Goal: Task Accomplishment & Management: Complete application form

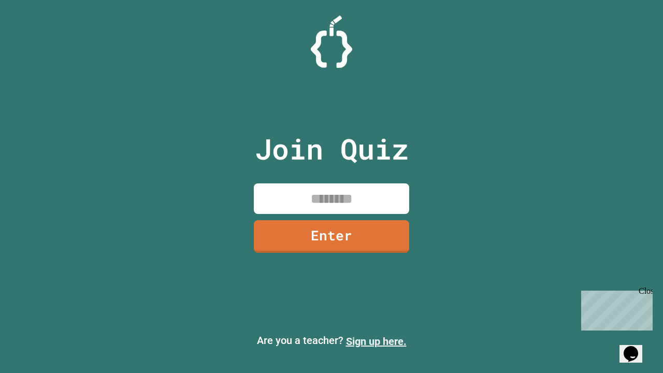
click at [376, 342] on link "Sign up here." at bounding box center [376, 341] width 61 height 12
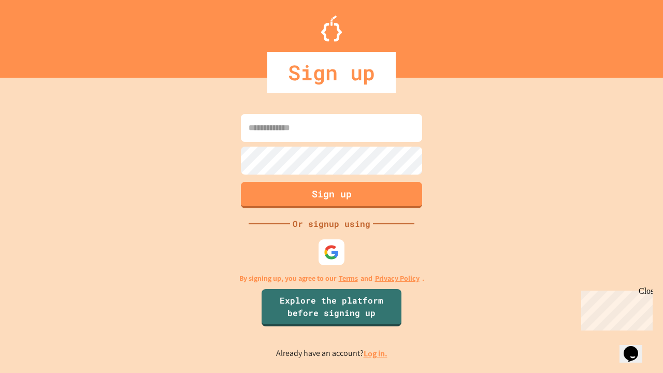
click at [376, 353] on link "Log in." at bounding box center [376, 353] width 24 height 11
